Goal: Connect with others

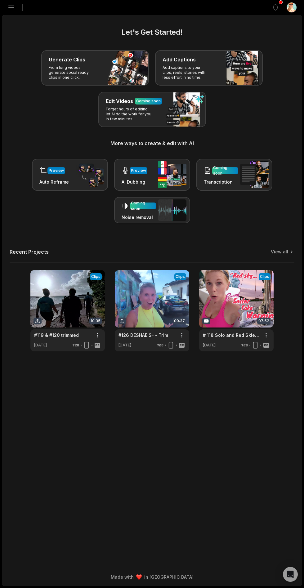
click at [15, 9] on button "Open sidebar" at bounding box center [11, 8] width 14 height 14
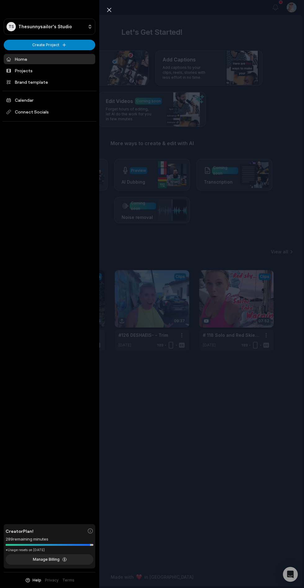
click at [53, 112] on span "Connect Socials" at bounding box center [50, 111] width 92 height 11
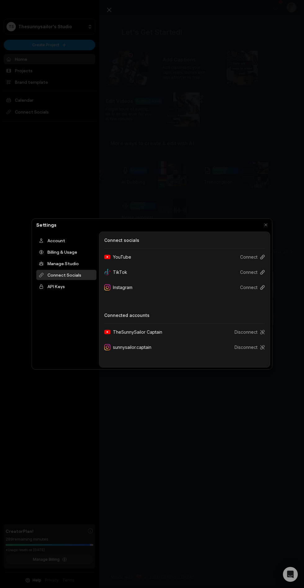
click at [257, 270] on button "Connect" at bounding box center [250, 271] width 30 height 11
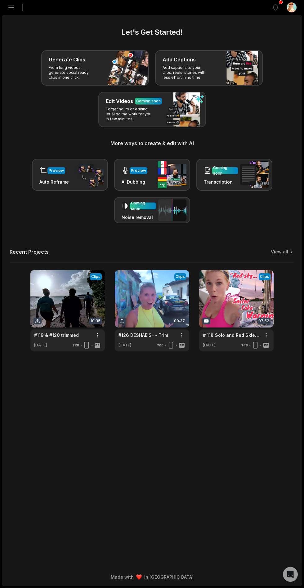
scroll to position [3, 0]
